Goal: Information Seeking & Learning: Learn about a topic

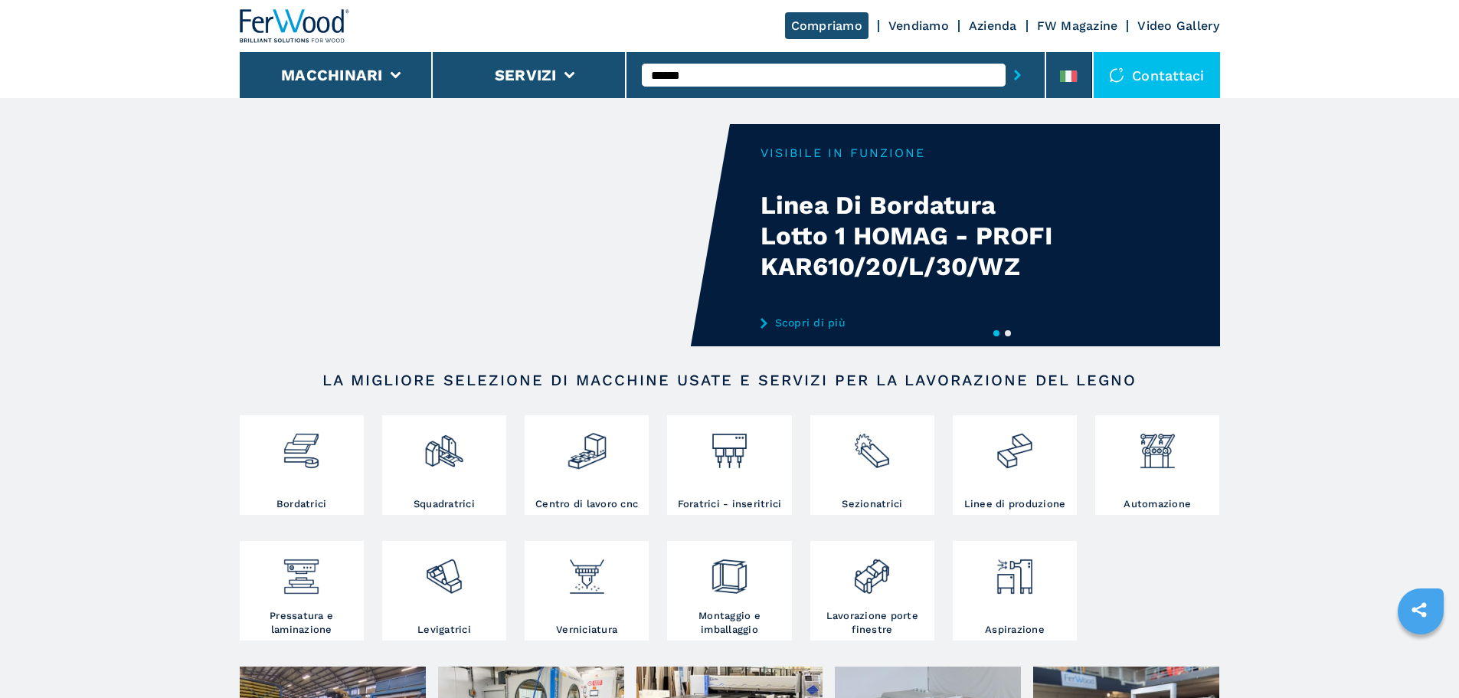
type input "******"
click at [1005, 57] on button "submit-button" at bounding box center [1017, 74] width 24 height 35
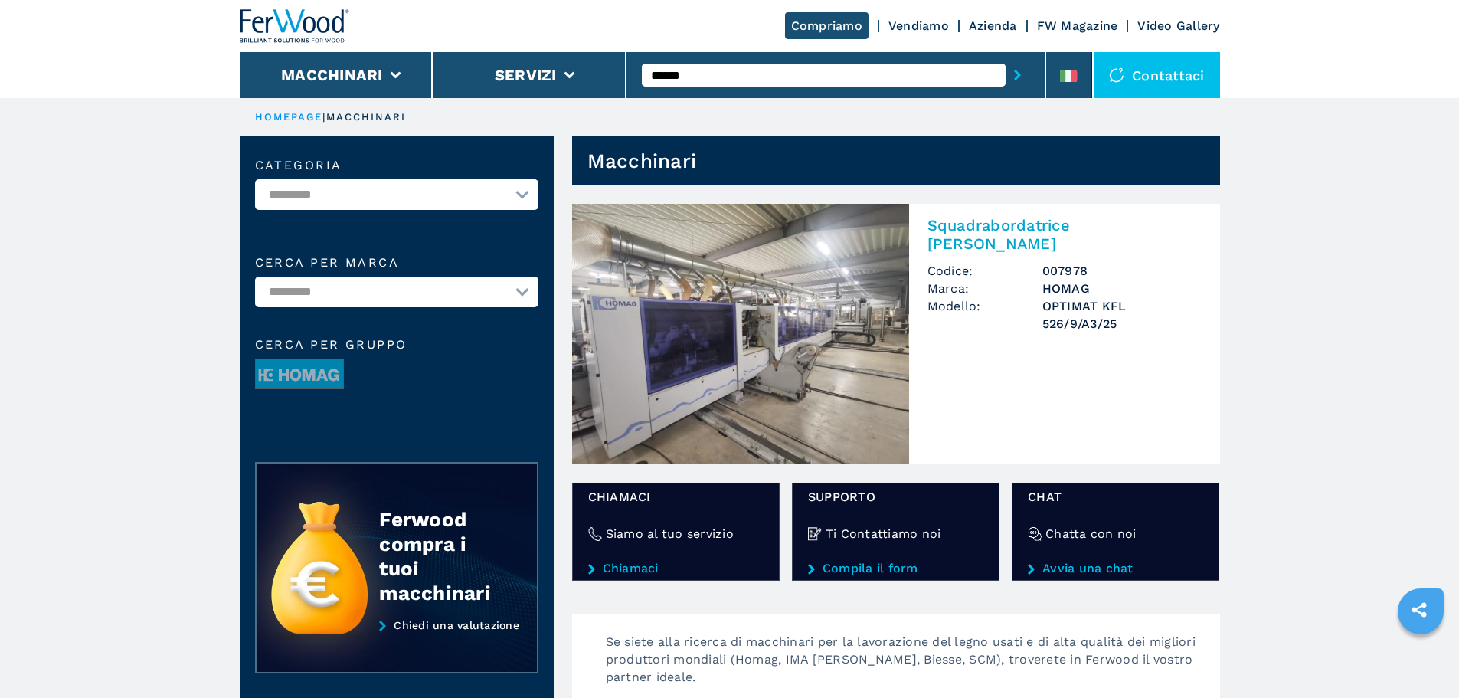
click at [1019, 230] on h2 "Squadrabordatrice [PERSON_NAME]" at bounding box center [1064, 234] width 274 height 37
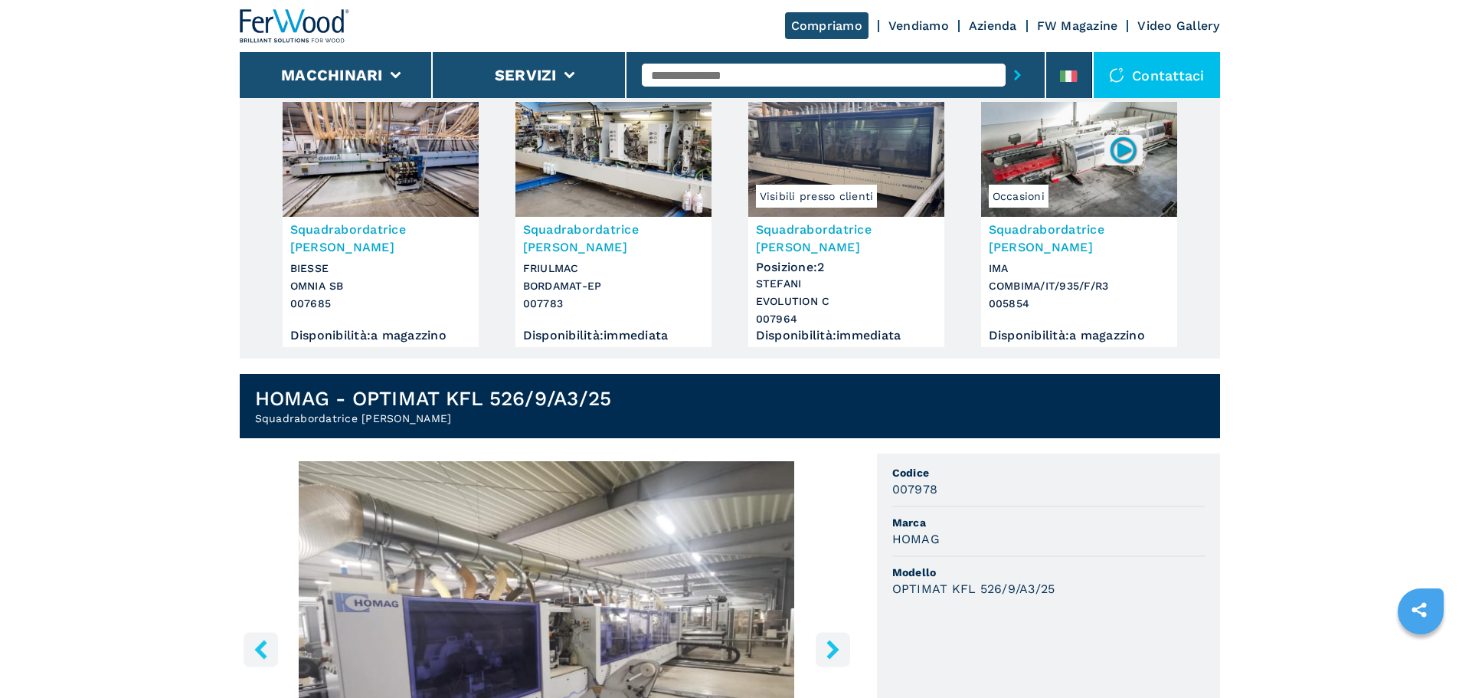
scroll to position [459, 0]
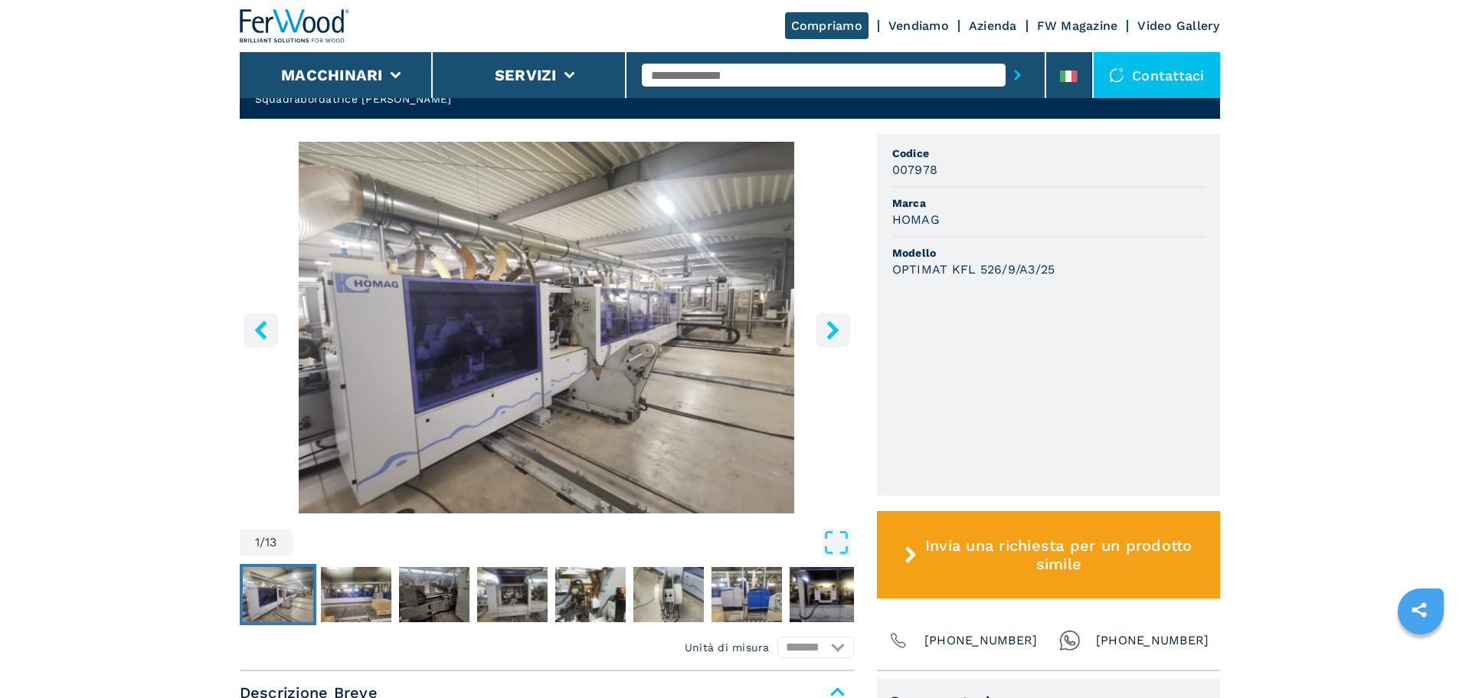
click at [837, 320] on icon "right-button" at bounding box center [832, 329] width 19 height 19
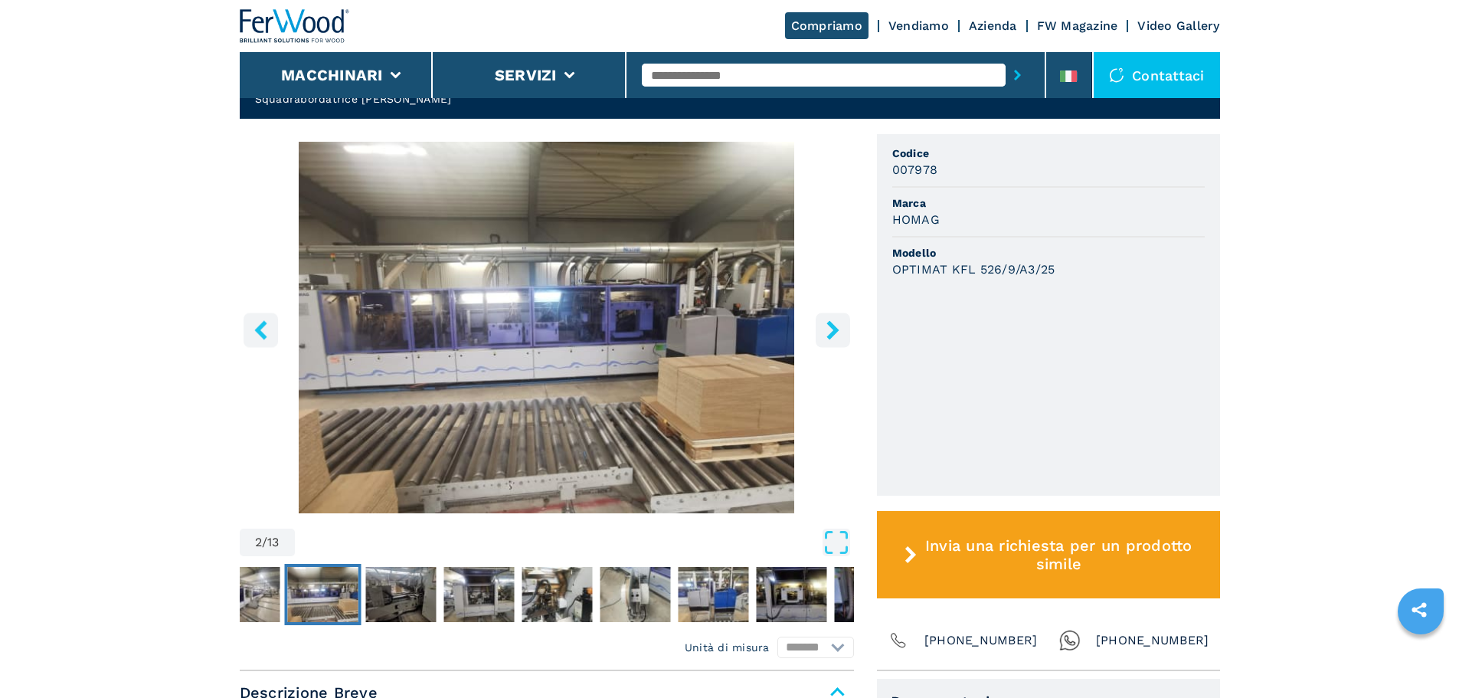
click at [837, 320] on icon "right-button" at bounding box center [832, 329] width 19 height 19
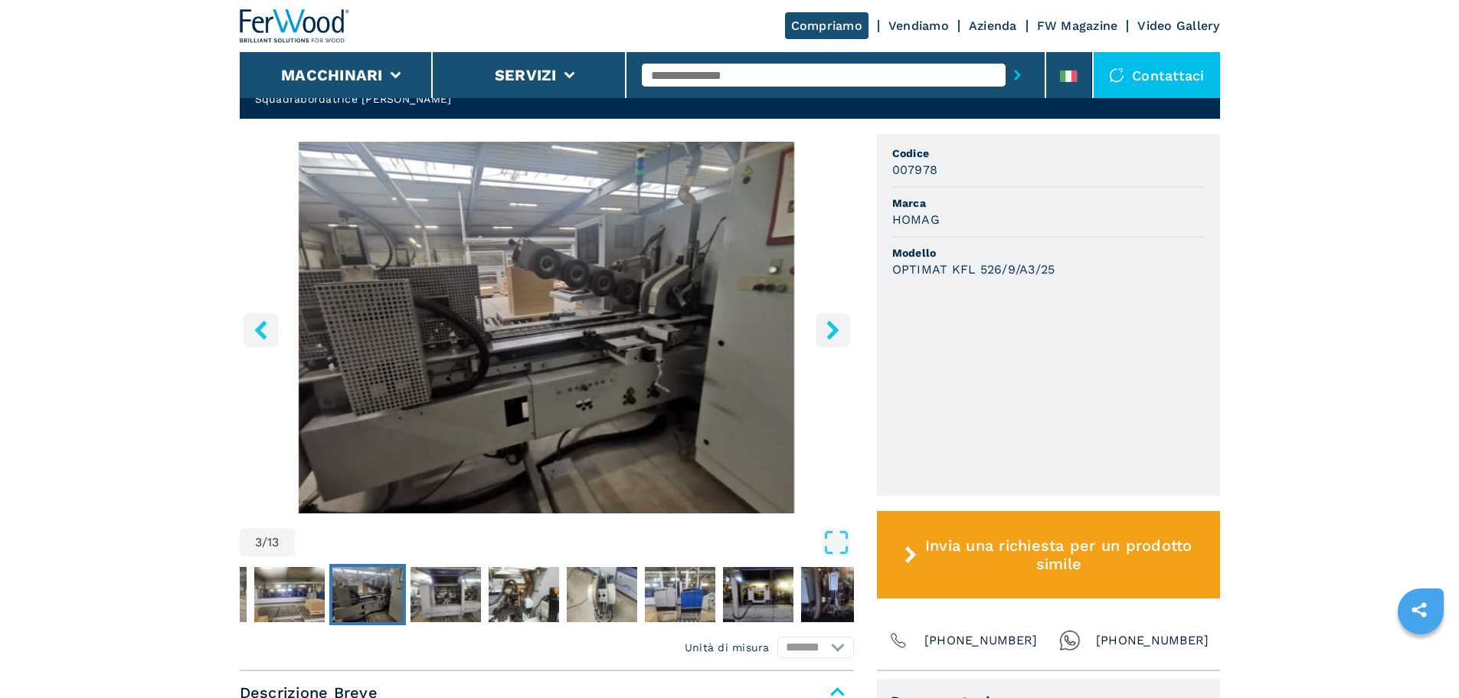
click at [837, 320] on icon "right-button" at bounding box center [832, 329] width 19 height 19
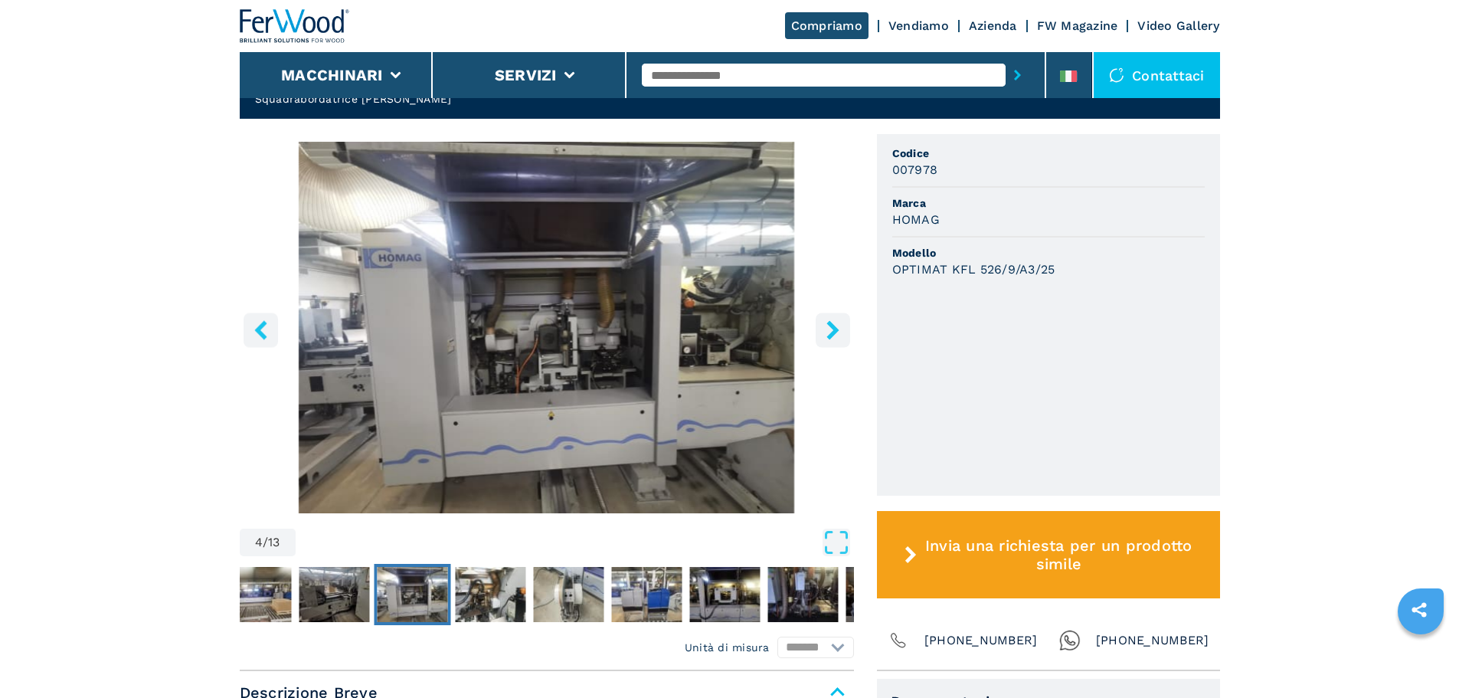
click at [837, 320] on icon "right-button" at bounding box center [832, 329] width 19 height 19
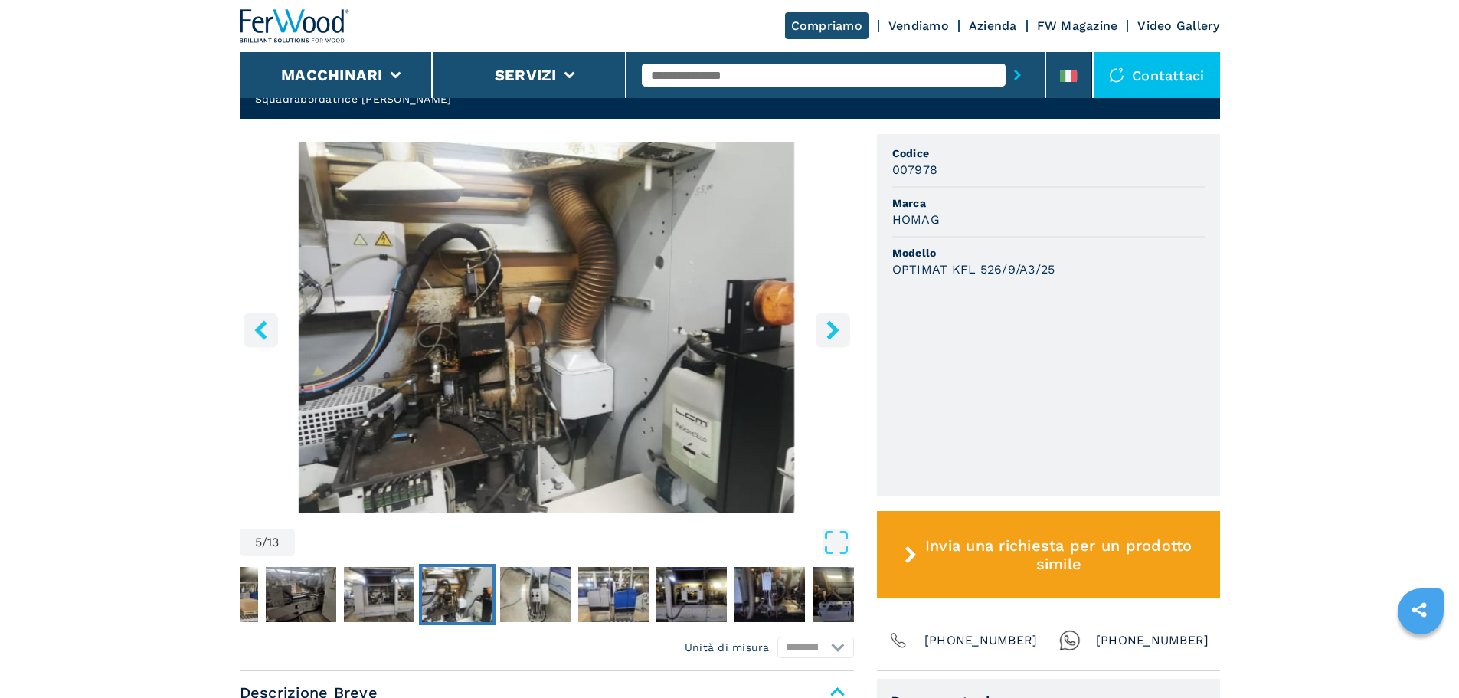
click at [837, 320] on icon "right-button" at bounding box center [832, 329] width 19 height 19
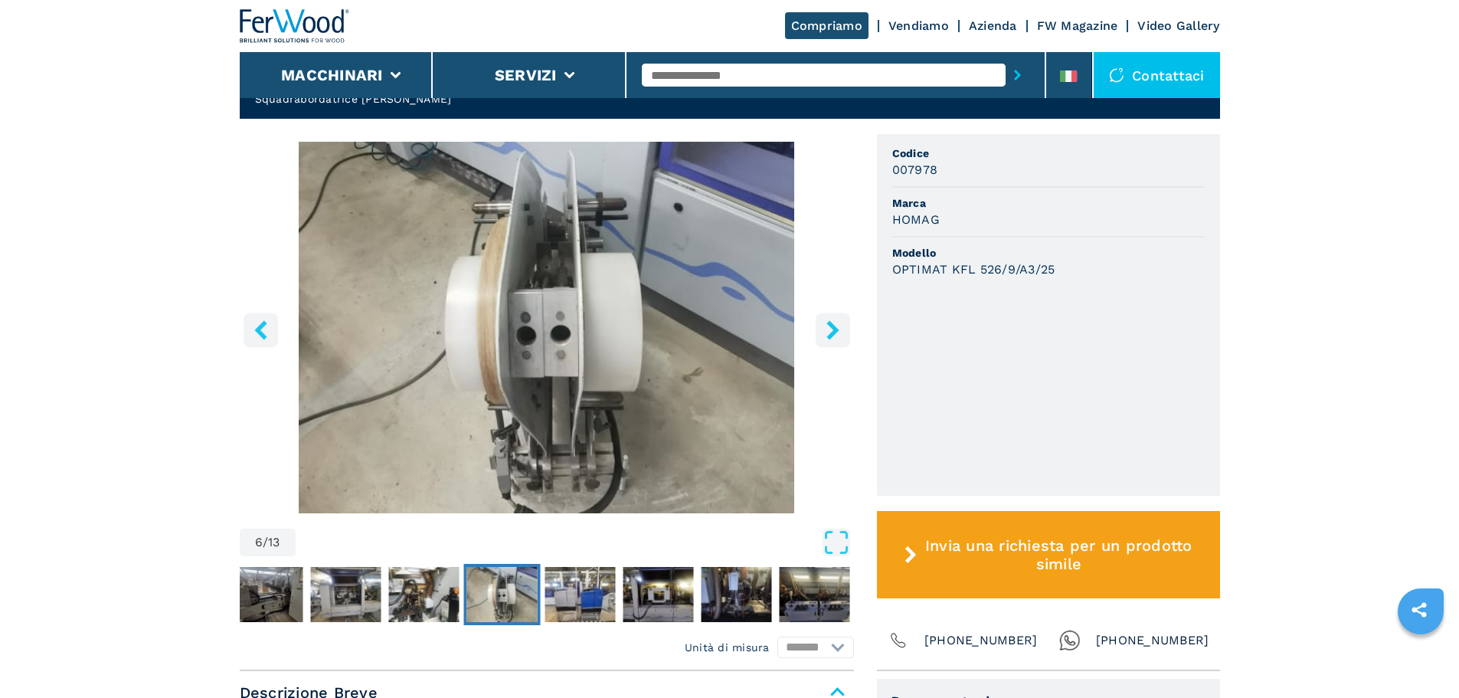
click at [835, 320] on icon "right-button" at bounding box center [832, 329] width 19 height 19
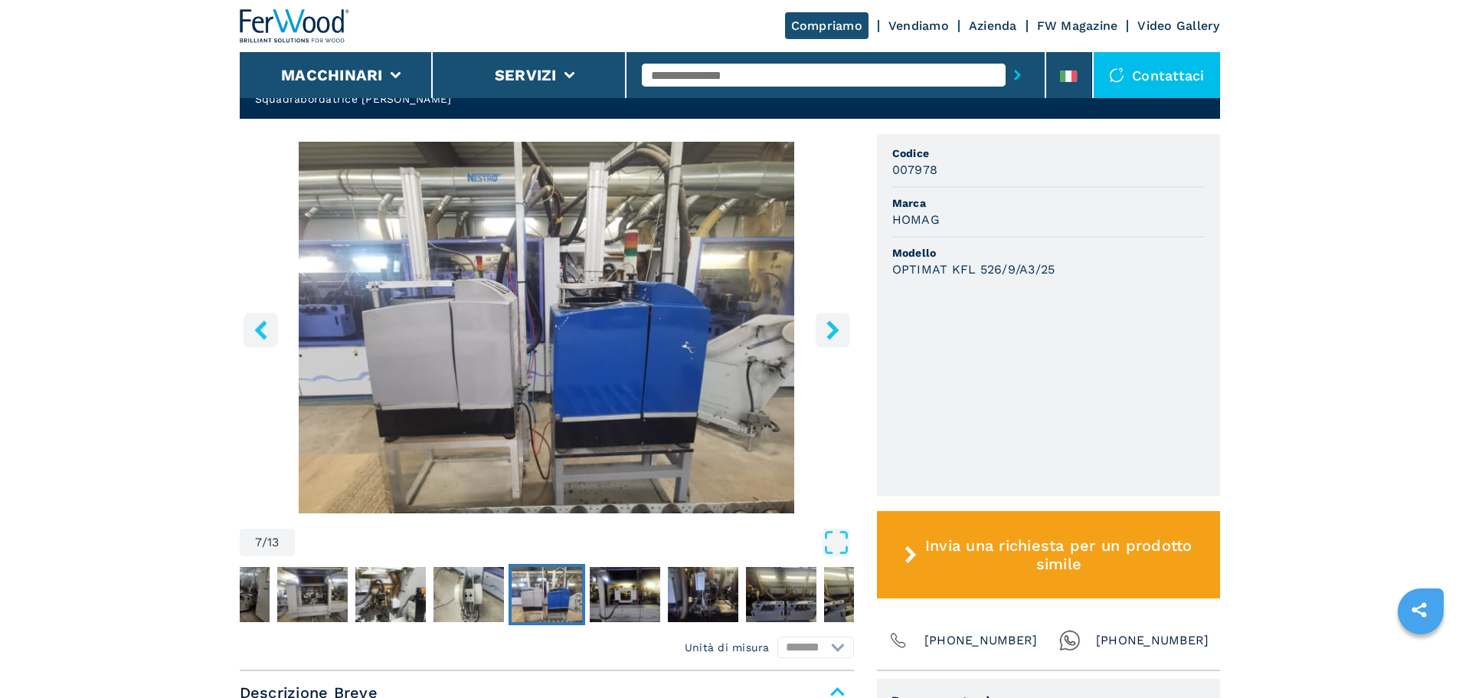
click at [835, 320] on icon "right-button" at bounding box center [832, 329] width 19 height 19
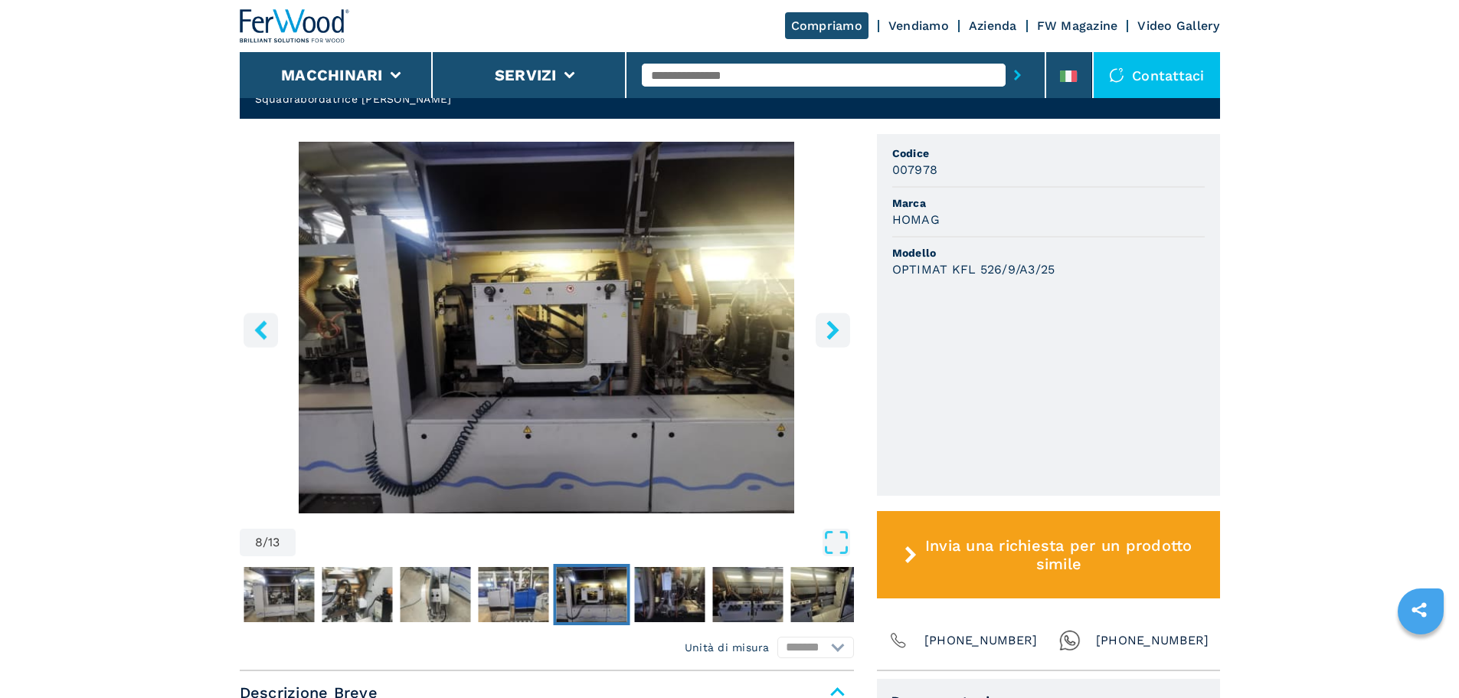
click at [835, 320] on icon "right-button" at bounding box center [832, 329] width 19 height 19
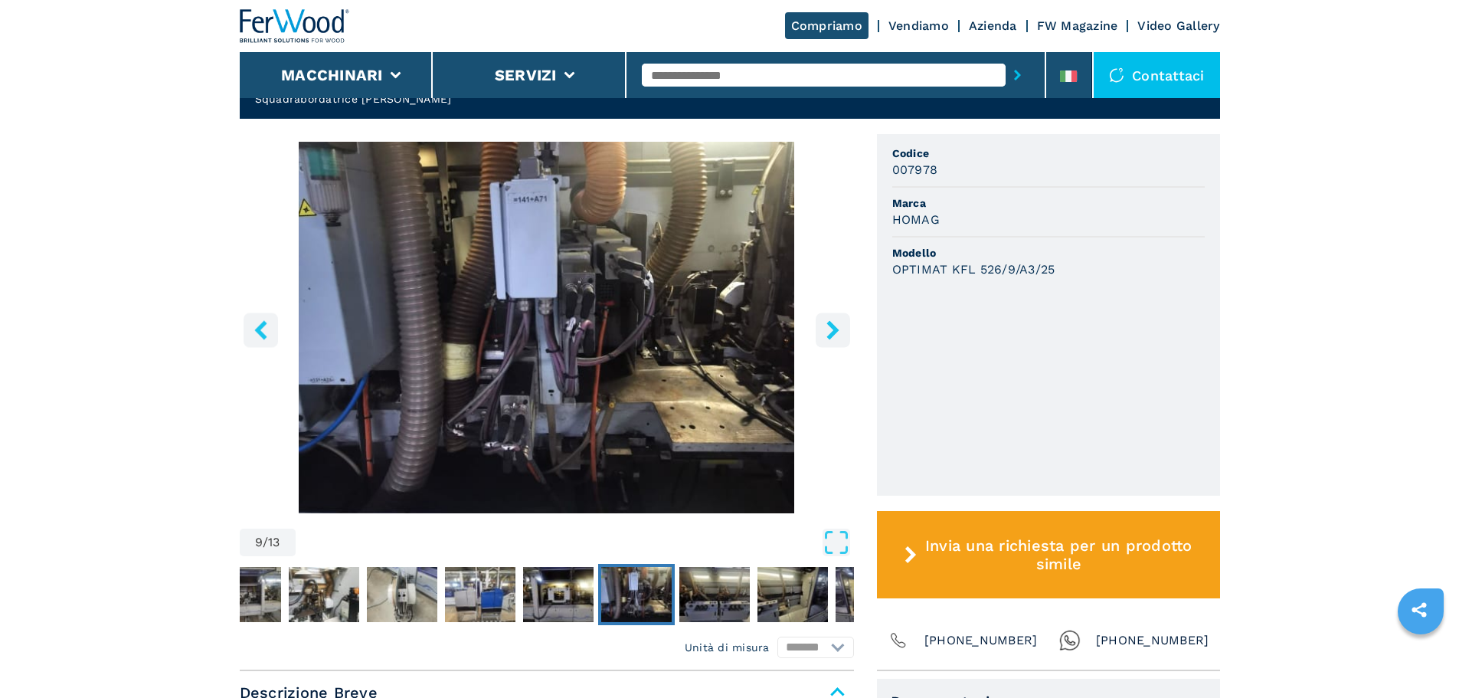
click at [835, 320] on icon "right-button" at bounding box center [832, 329] width 19 height 19
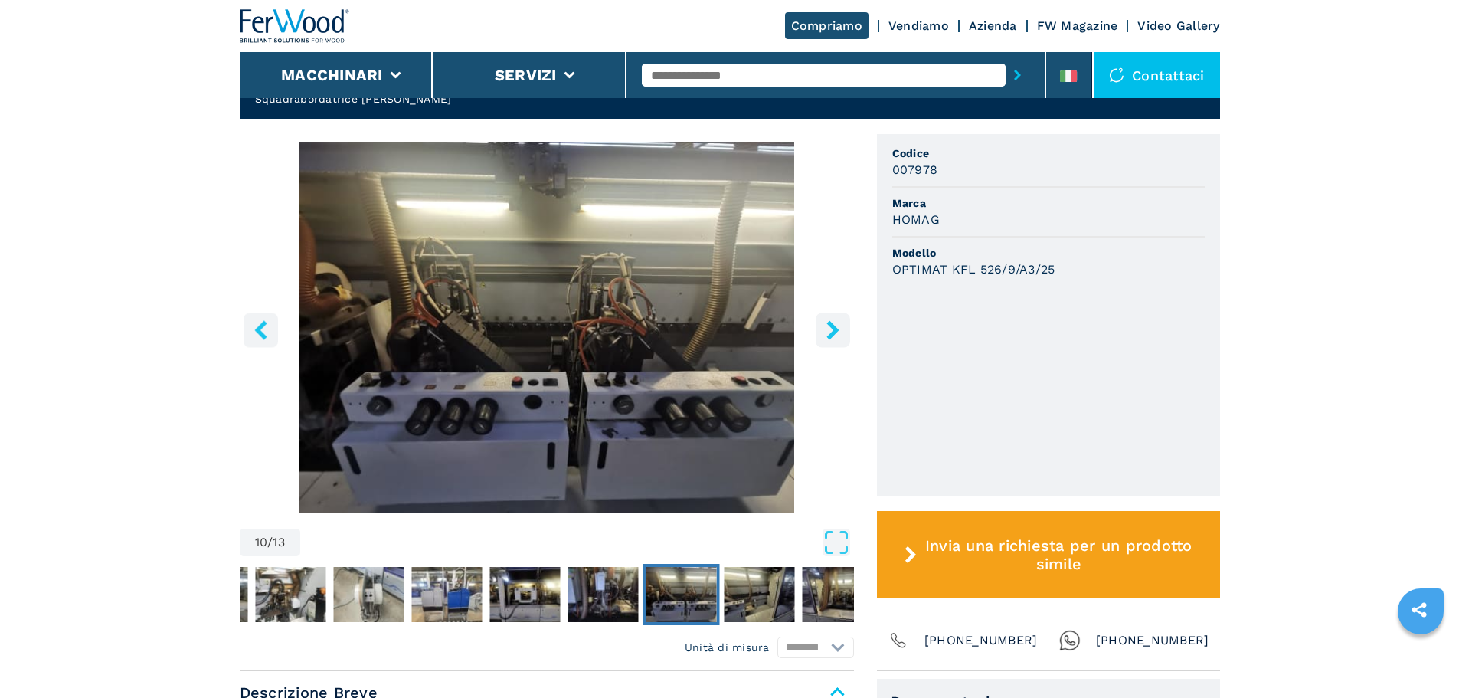
click at [835, 320] on icon "right-button" at bounding box center [832, 329] width 19 height 19
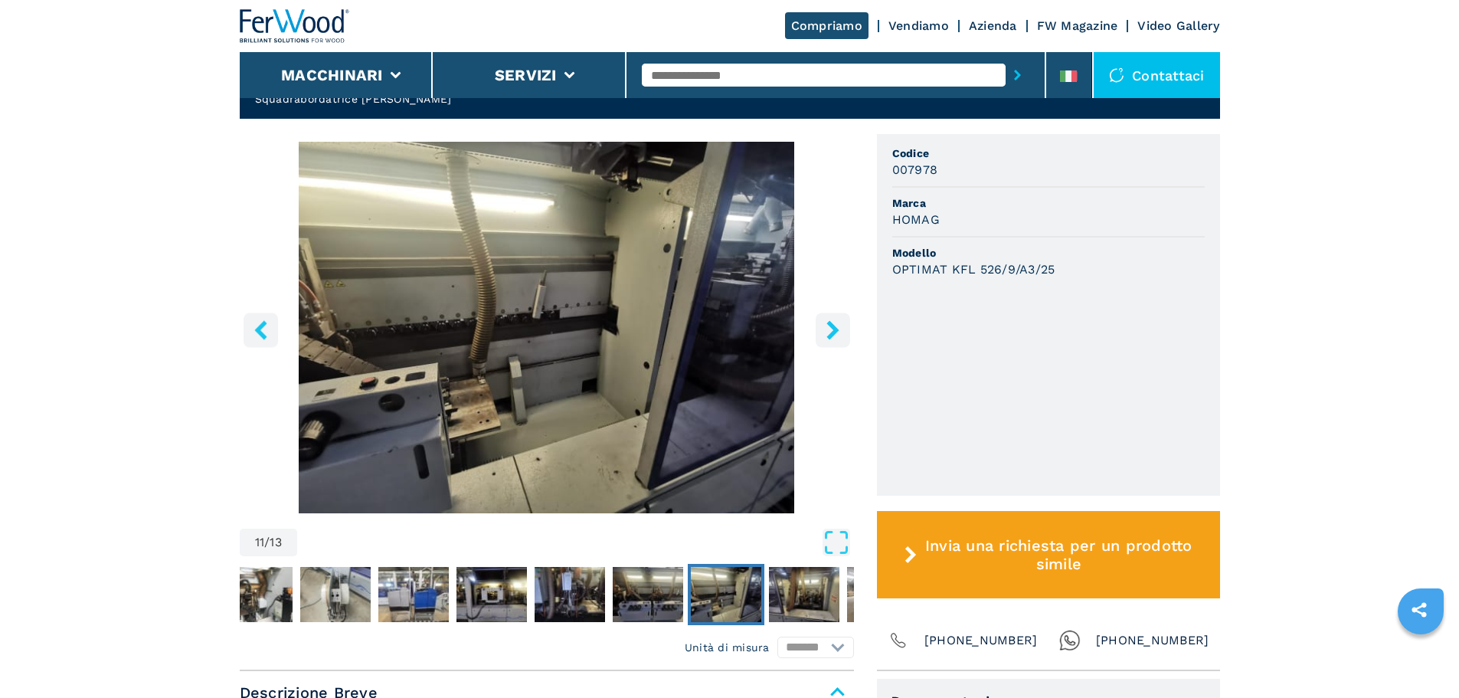
click at [835, 320] on icon "right-button" at bounding box center [832, 329] width 19 height 19
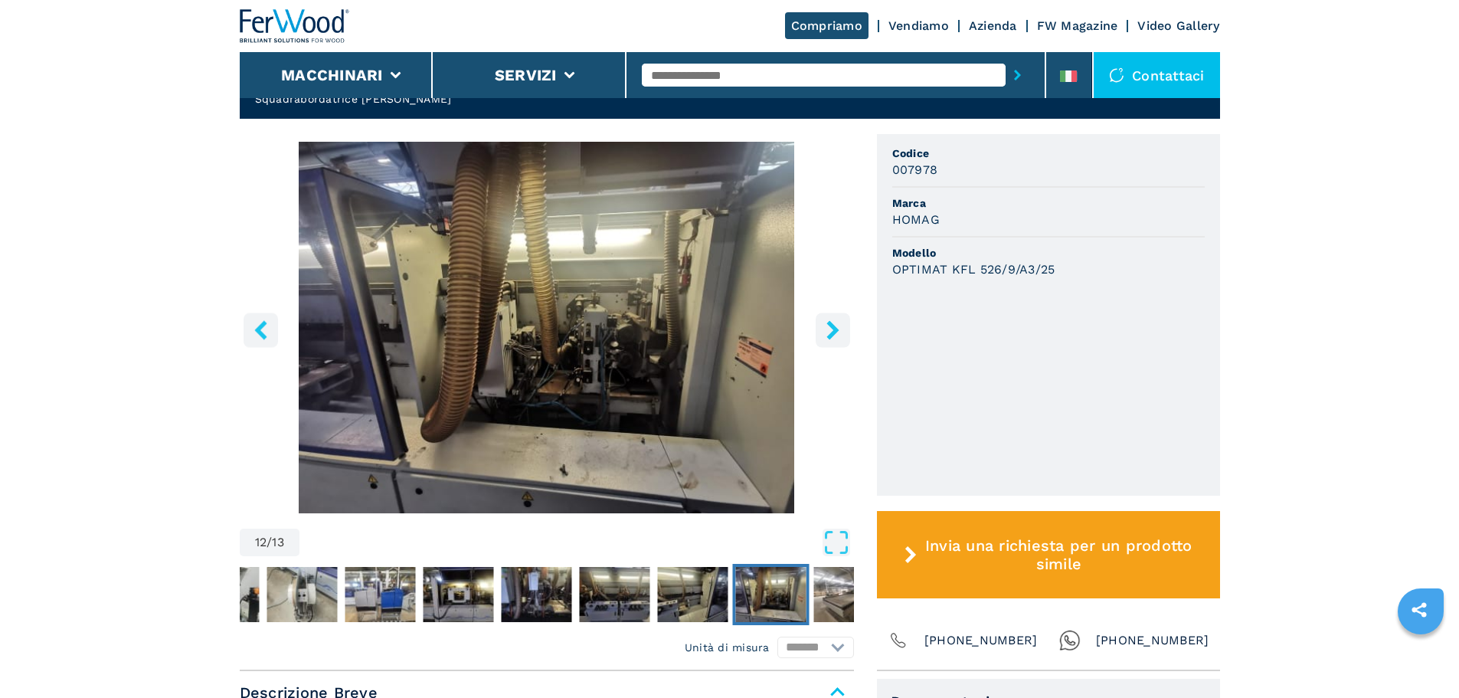
click at [835, 320] on icon "right-button" at bounding box center [832, 329] width 19 height 19
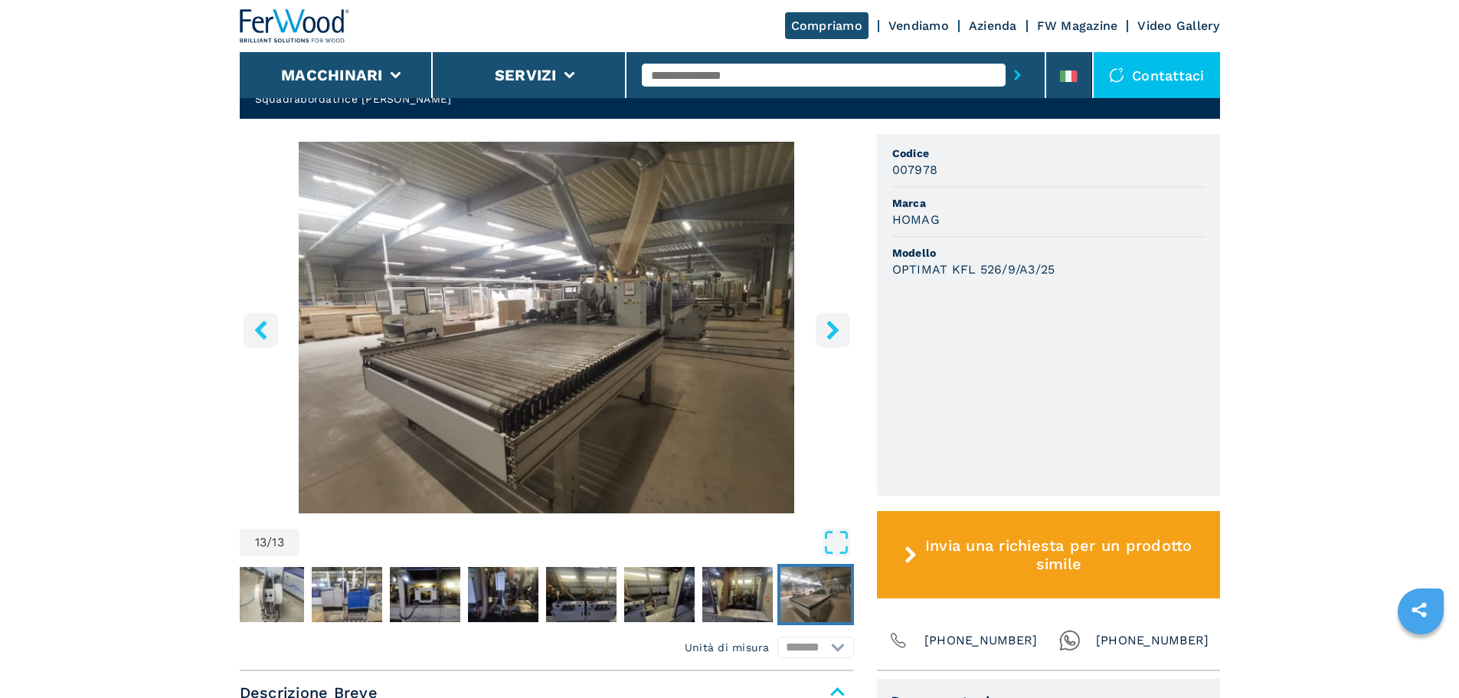
click at [835, 320] on icon "right-button" at bounding box center [832, 329] width 19 height 19
